Goal: Check status: Check status

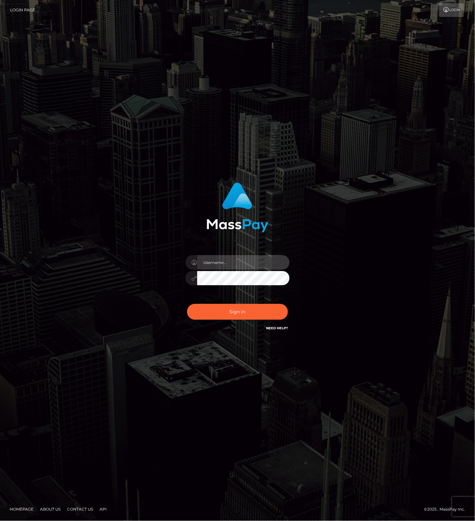
click at [274, 265] on body "Login Page Login" at bounding box center [237, 260] width 475 height 521
click at [0, 521] on com-1password-button at bounding box center [0, 521] width 0 height 0
type input "leslie.throne"
click at [237, 312] on button "Sign in" at bounding box center [237, 312] width 101 height 16
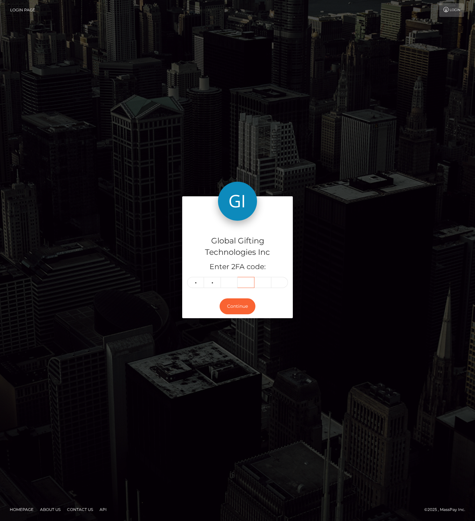
type input "8"
type input "2"
type input "6"
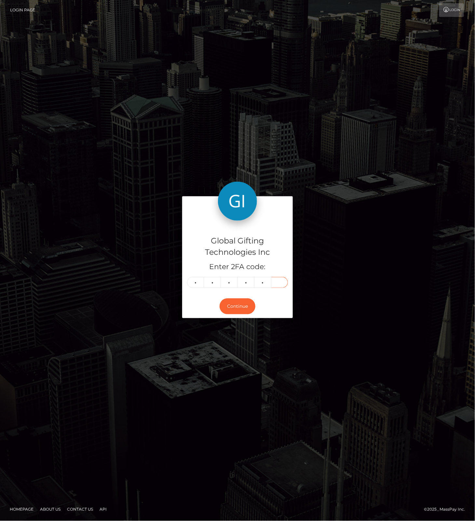
type input "6"
click at [242, 304] on button "Continue" at bounding box center [237, 306] width 36 height 16
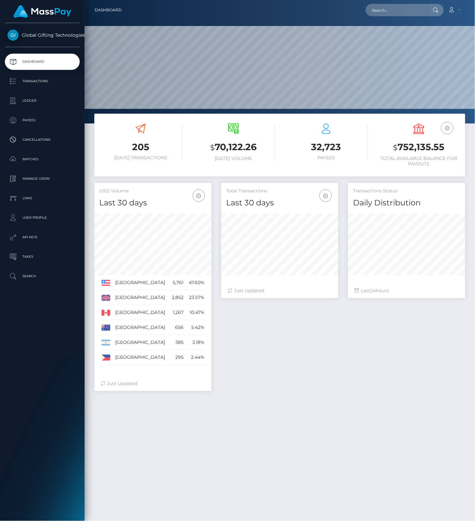
scroll to position [115, 117]
click at [40, 79] on p "Transactions" at bounding box center [42, 81] width 70 height 10
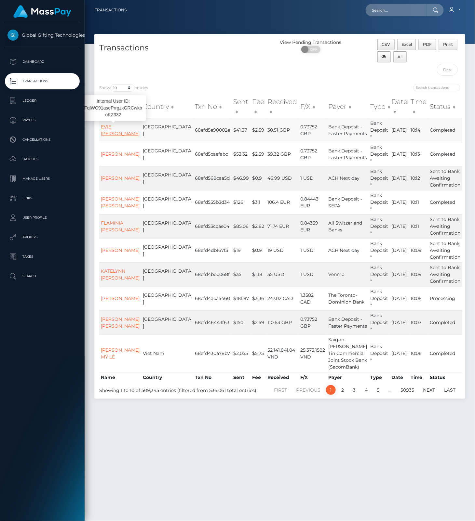
click at [110, 124] on link "EVIE CELIA BUNGAY" at bounding box center [120, 130] width 39 height 13
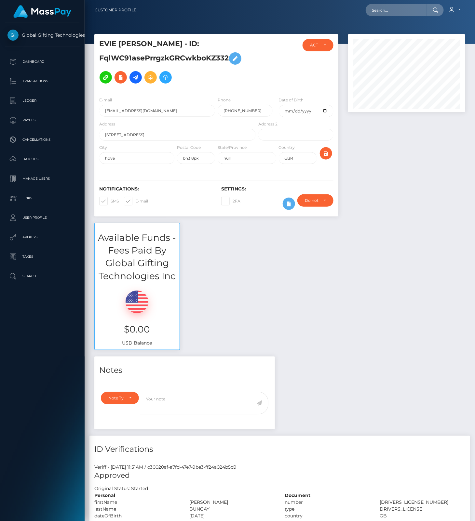
scroll to position [78, 117]
click at [140, 330] on h3 "$0.00" at bounding box center [136, 329] width 75 height 13
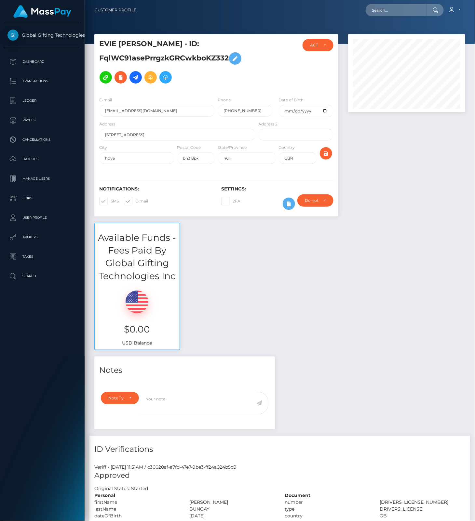
click at [233, 312] on div "Available Funds - Fees Paid By Global Gifting Technologies Inc $0.00 USD Balance" at bounding box center [279, 290] width 380 height 134
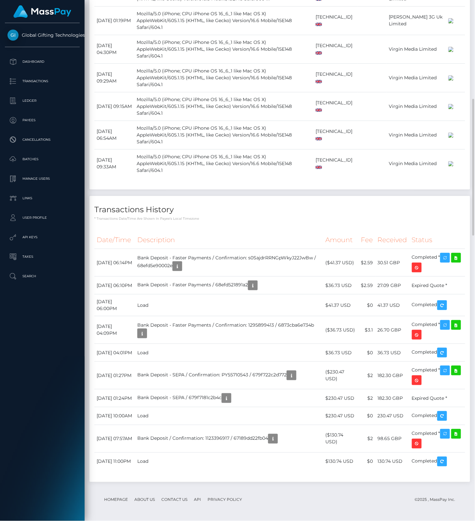
scroll to position [160, 0]
